Goal: Task Accomplishment & Management: Use online tool/utility

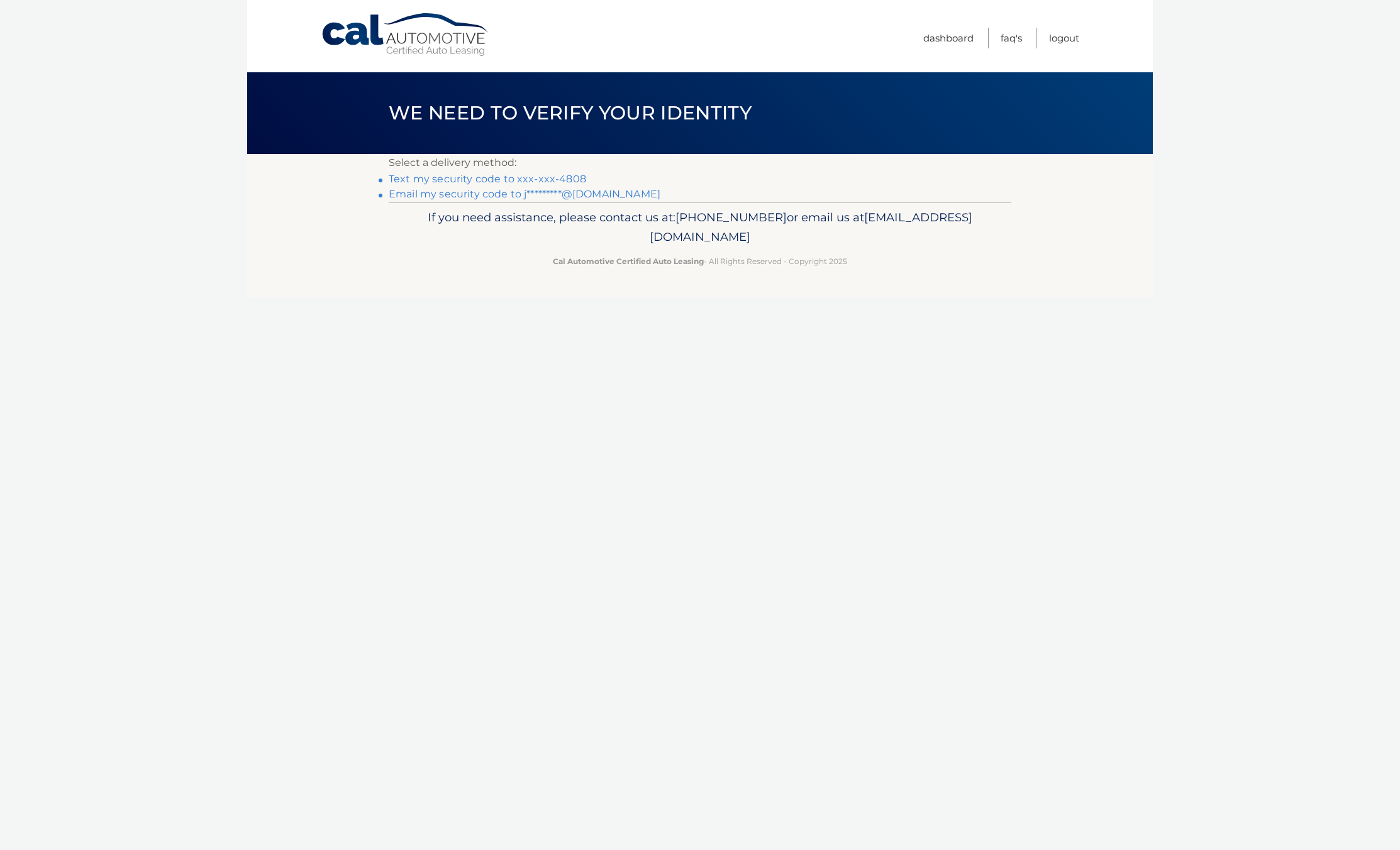
click at [518, 195] on link "Email my security code to j*********@gmail.com" at bounding box center [525, 194] width 272 height 12
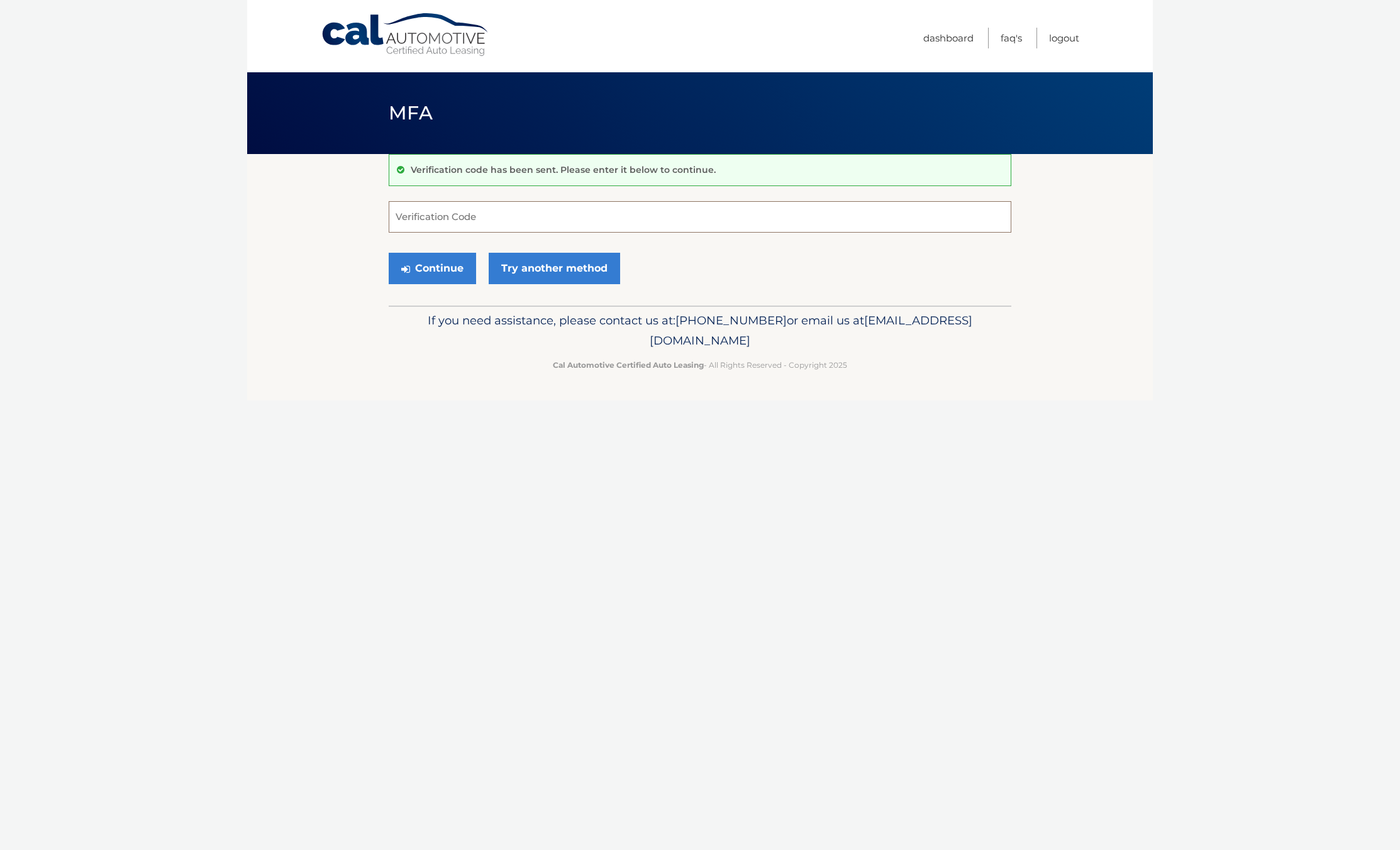
click at [460, 213] on input "Verification Code" at bounding box center [700, 217] width 623 height 31
paste input "830311"
click at [439, 273] on button "Continue" at bounding box center [432, 268] width 87 height 31
click at [501, 219] on input "830311" at bounding box center [700, 217] width 623 height 31
type input "830311"
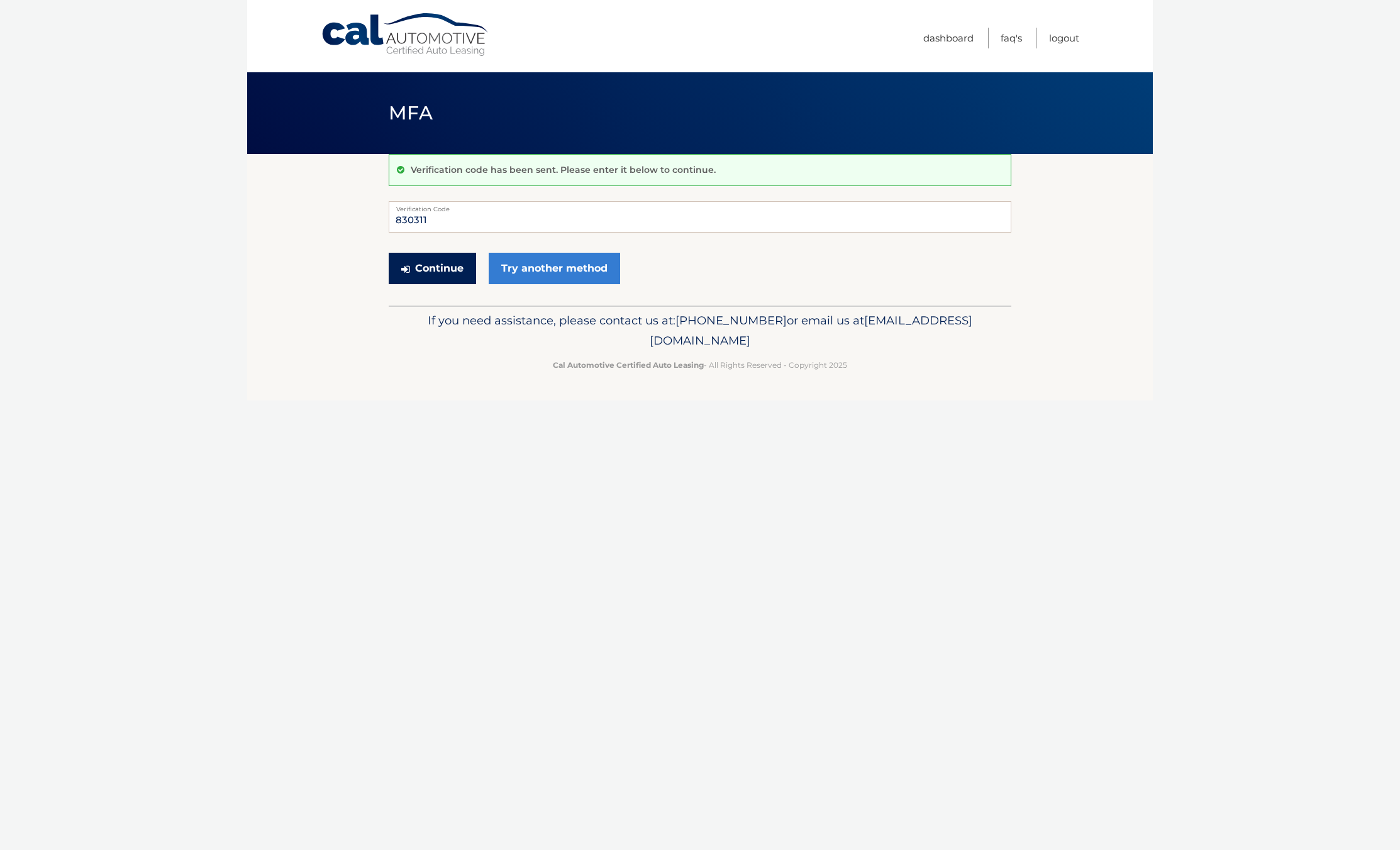
click at [428, 271] on button "Continue" at bounding box center [432, 268] width 87 height 31
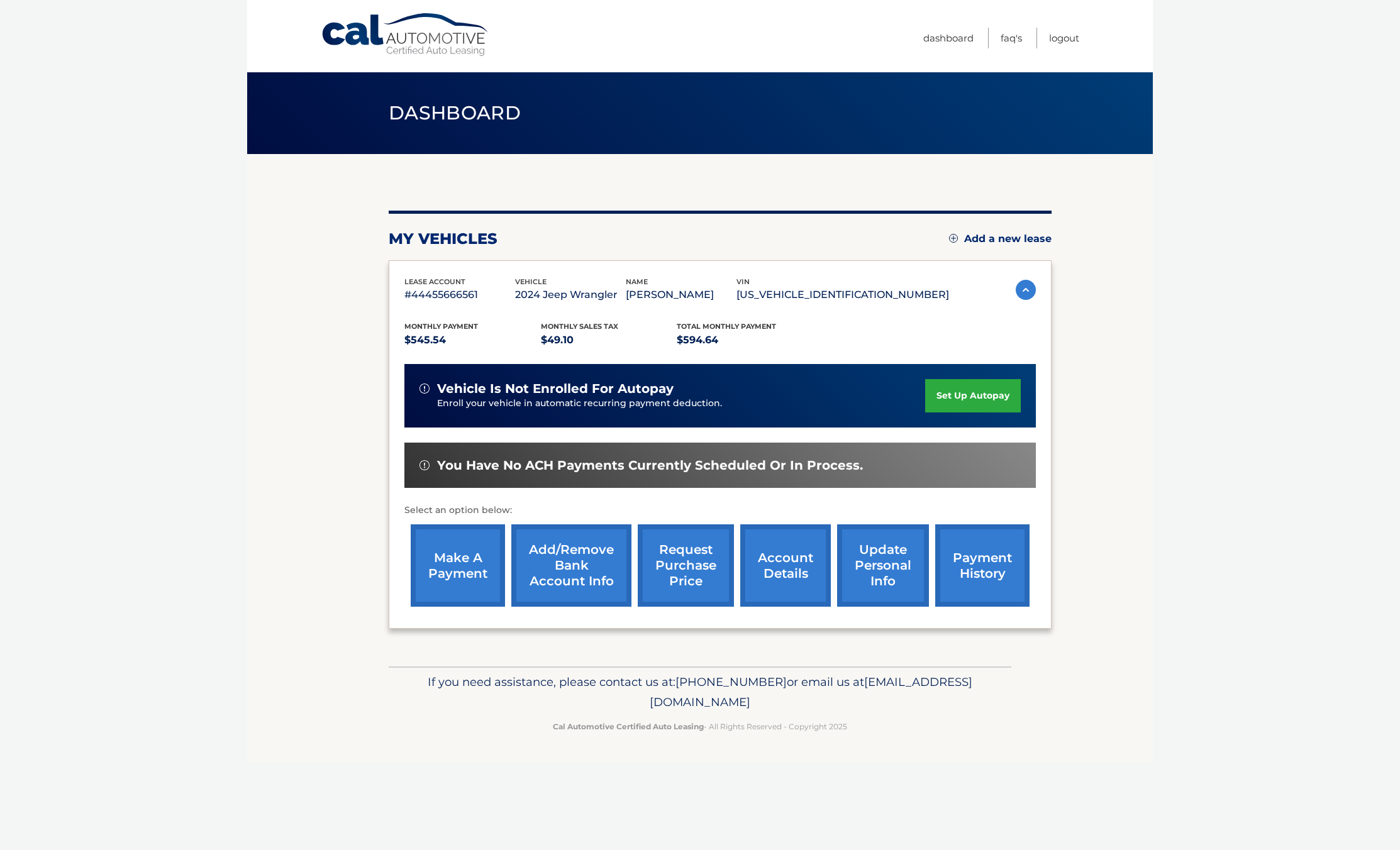
click at [460, 558] on link "make a payment" at bounding box center [458, 565] width 94 height 82
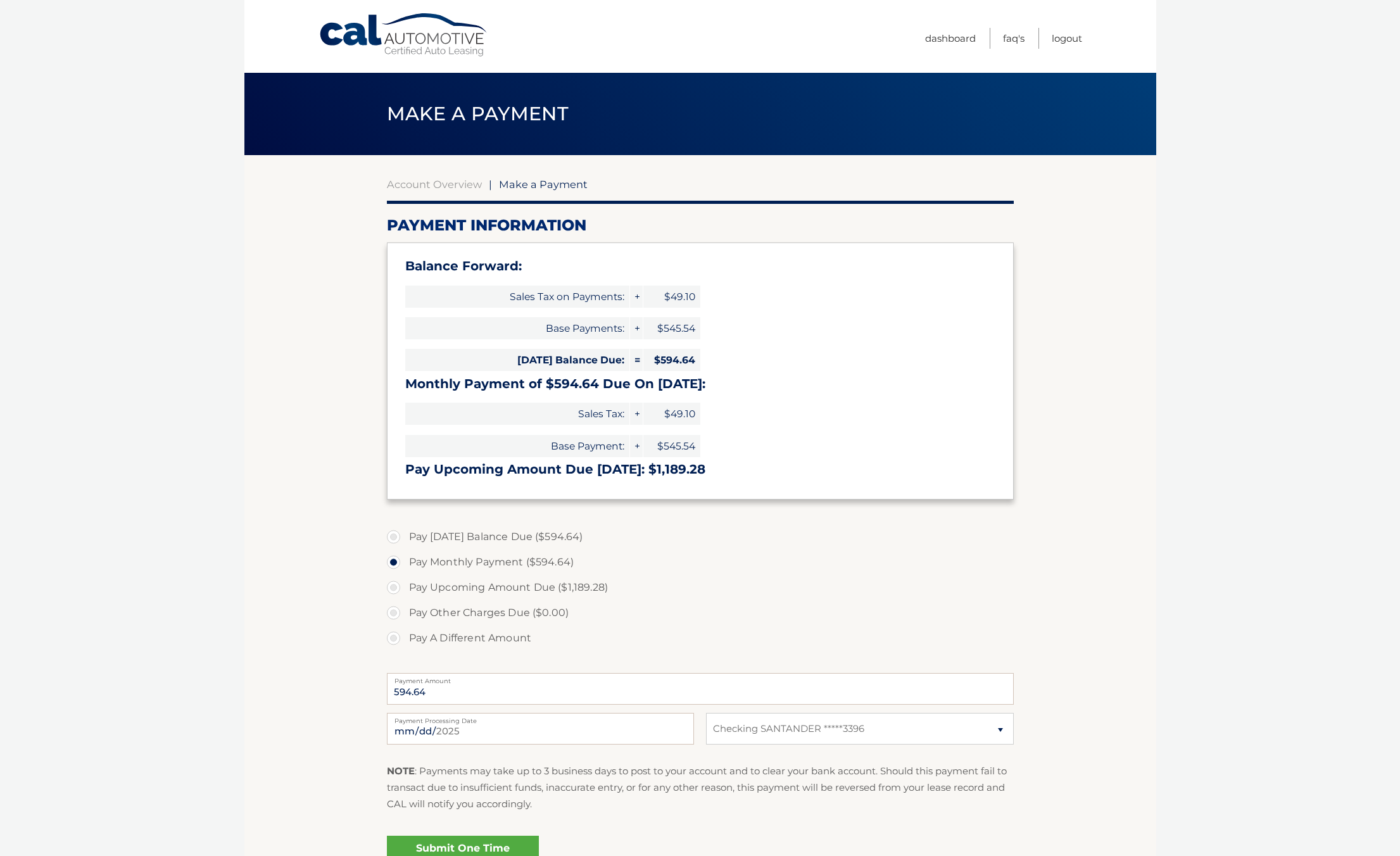
select select "NTAyN2IxMjUtNWYwMi00ODgxLWIyMWEtOTY5ODVlODY1ZThk"
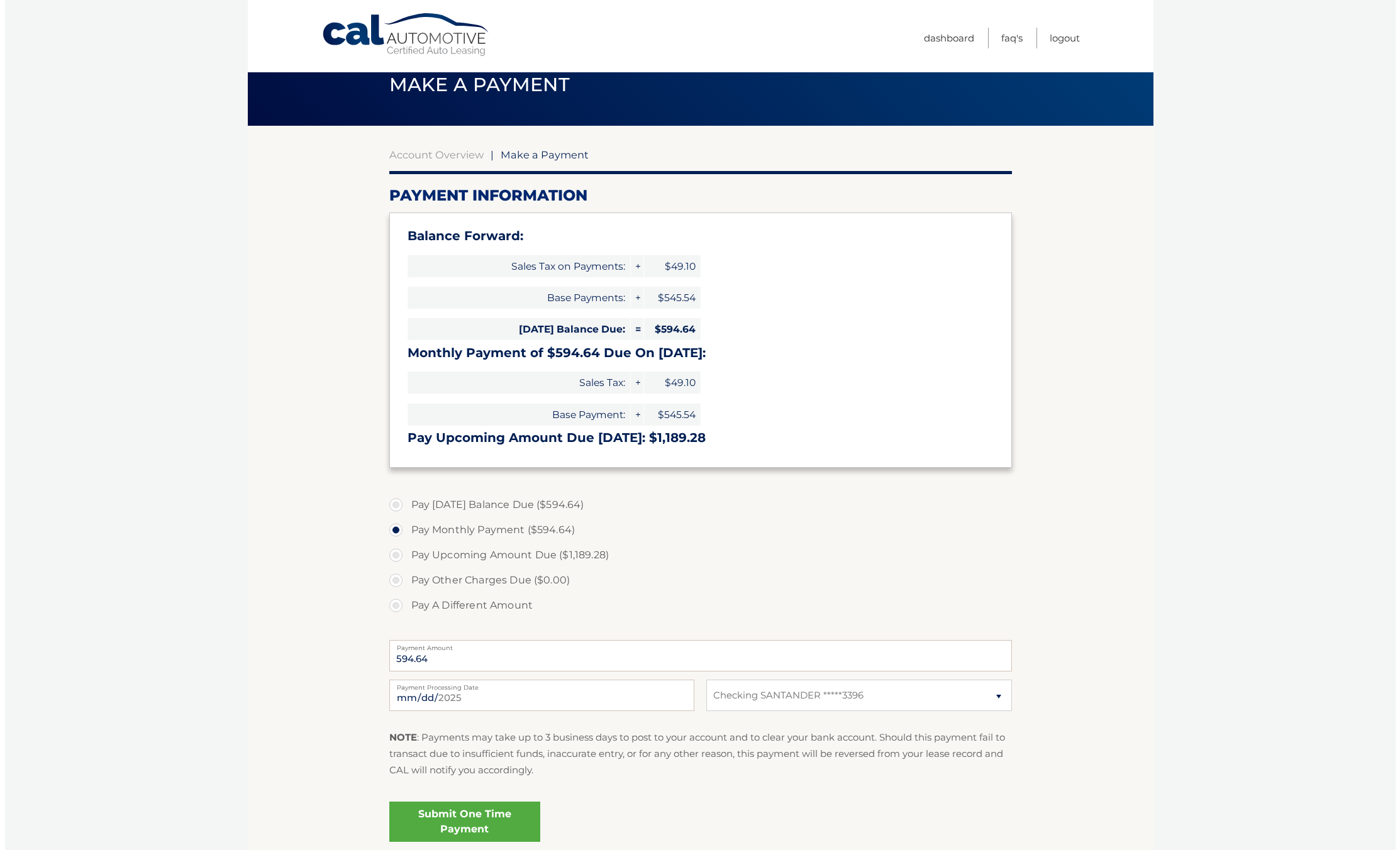
scroll to position [133, 0]
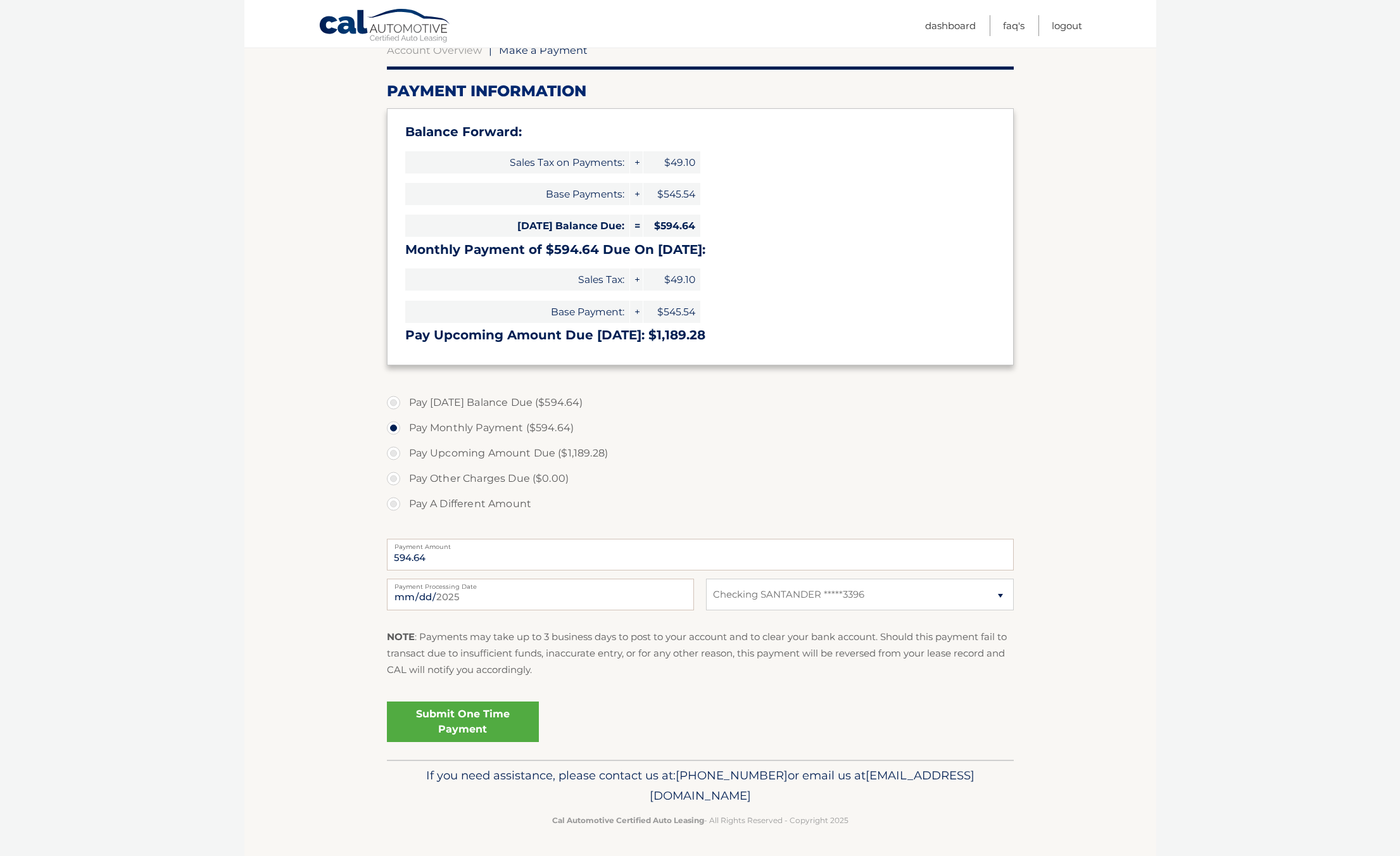
click at [477, 718] on link "Submit One Time Payment" at bounding box center [463, 721] width 152 height 40
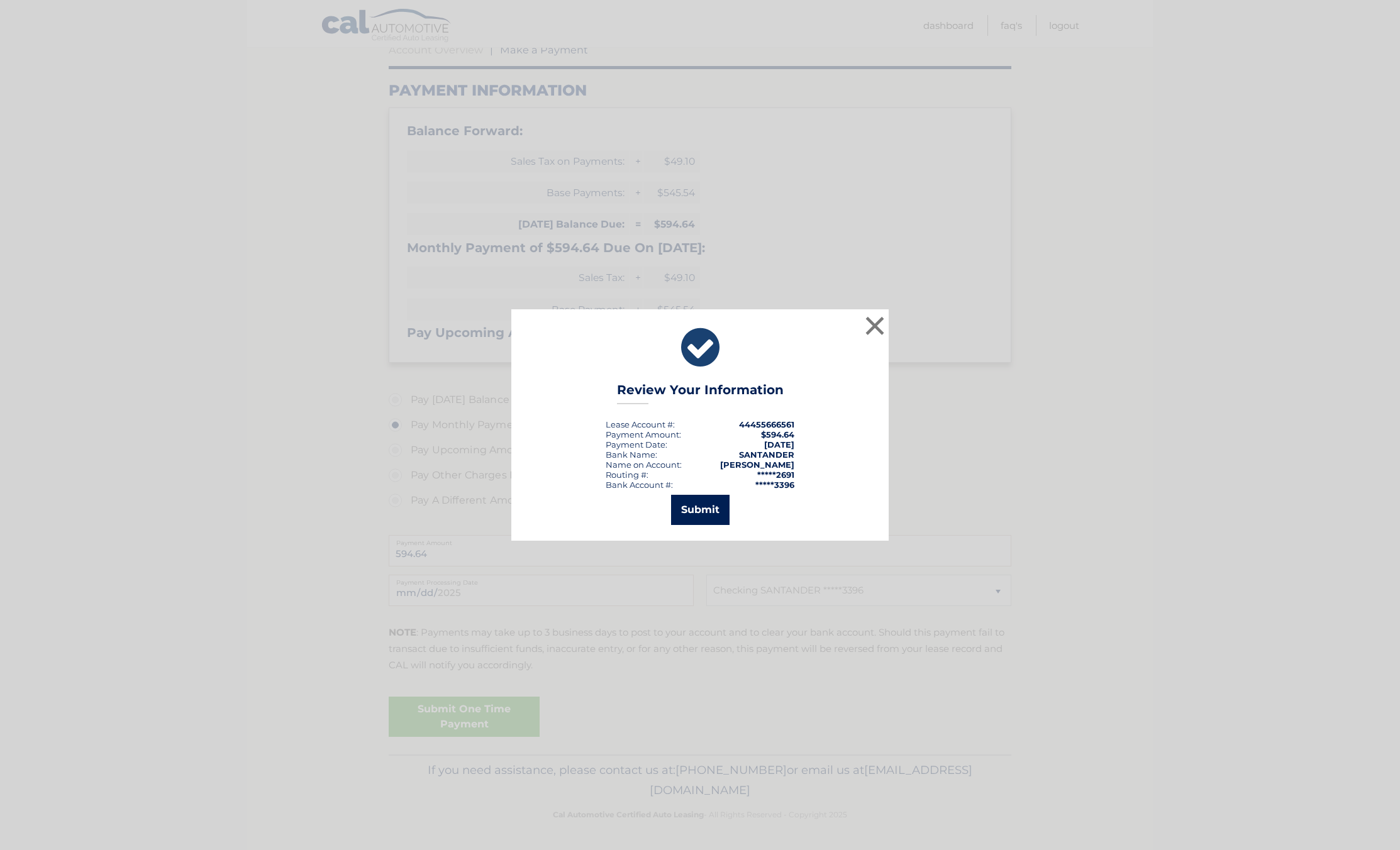
click at [689, 505] on button "Submit" at bounding box center [701, 509] width 59 height 30
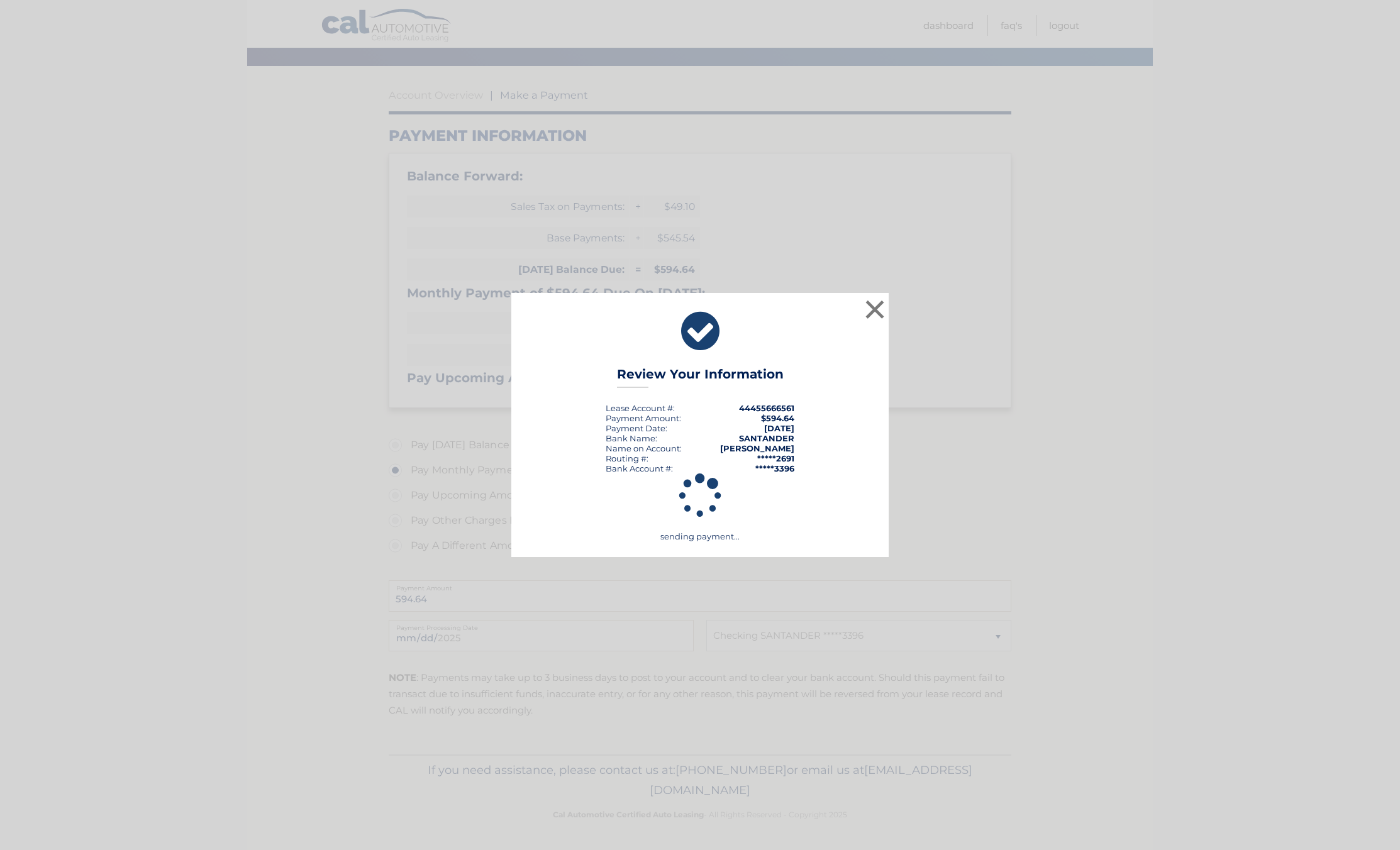
scroll to position [88, 0]
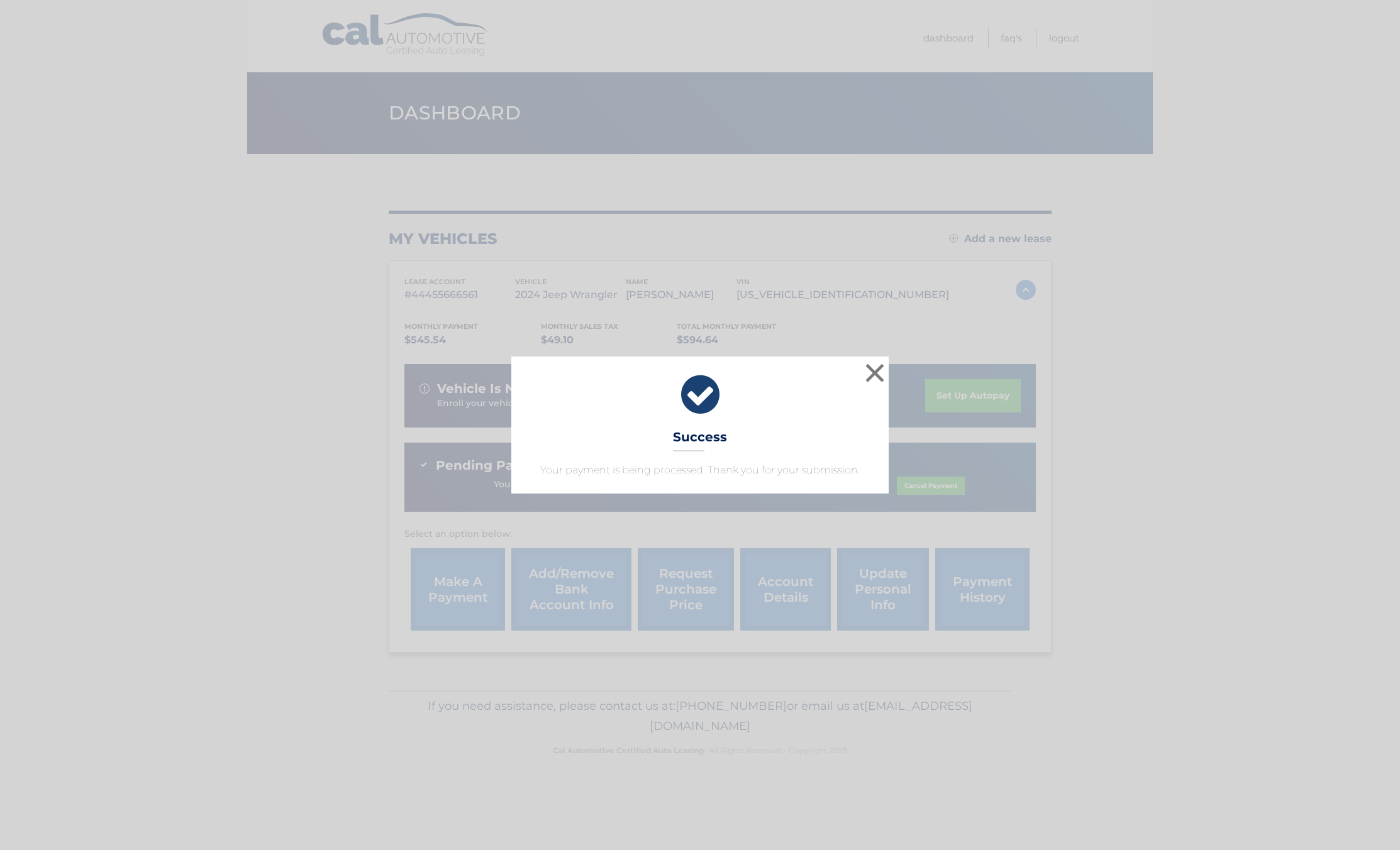
click at [861, 370] on div "× Success Your payment is being processed. Thank you for your submission." at bounding box center [700, 424] width 377 height 137
click at [876, 369] on button "×" at bounding box center [874, 372] width 25 height 25
